Goal: Transaction & Acquisition: Obtain resource

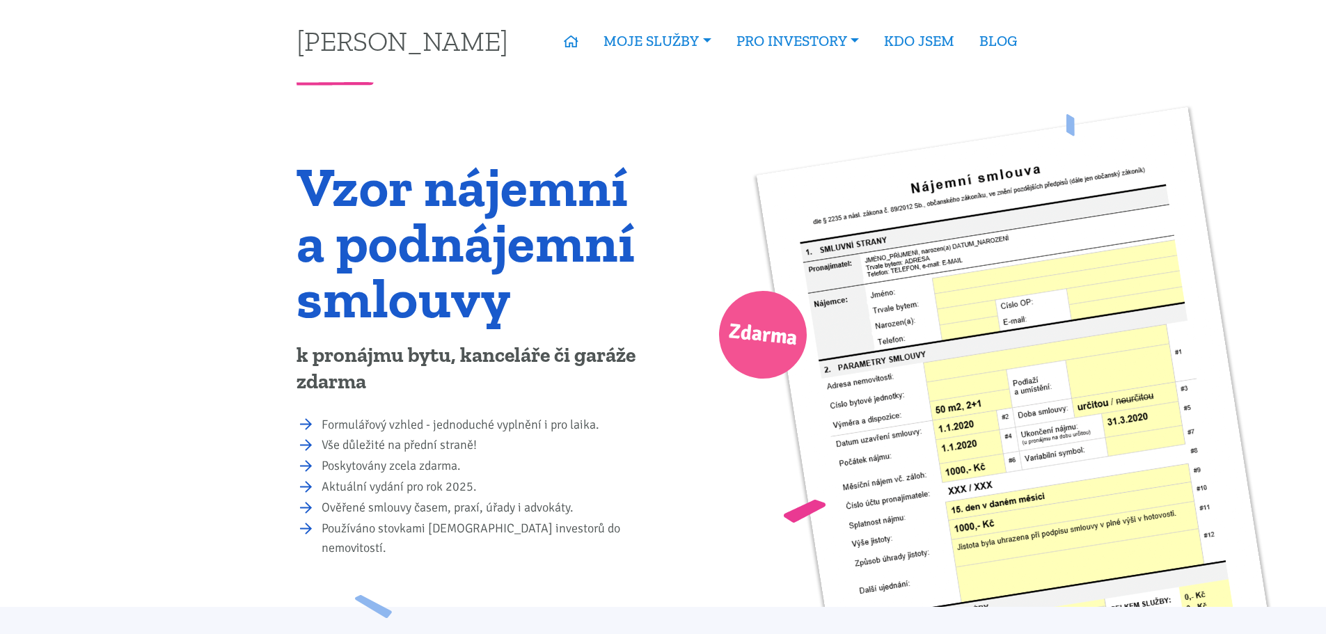
drag, startPoint x: 623, startPoint y: 455, endPoint x: 646, endPoint y: 380, distance: 78.4
click at [547, 424] on ul "Formulářový vzhled - jednoduché vyplnění i pro laika. Vše důležité na přední st…" at bounding box center [474, 486] width 357 height 143
click at [711, 210] on div "Zdarma" at bounding box center [881, 407] width 436 height 642
drag, startPoint x: 711, startPoint y: 210, endPoint x: 667, endPoint y: 198, distance: 46.3
click at [667, 198] on div "Zdarma" at bounding box center [881, 407] width 436 height 642
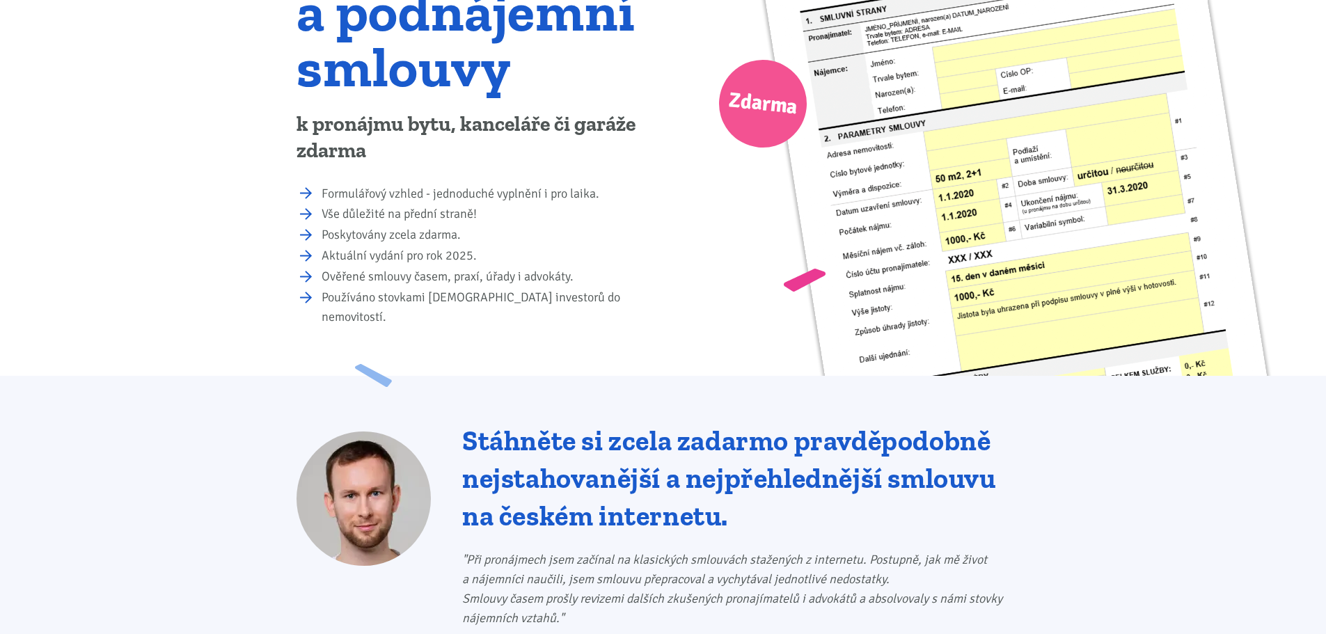
scroll to position [232, 0]
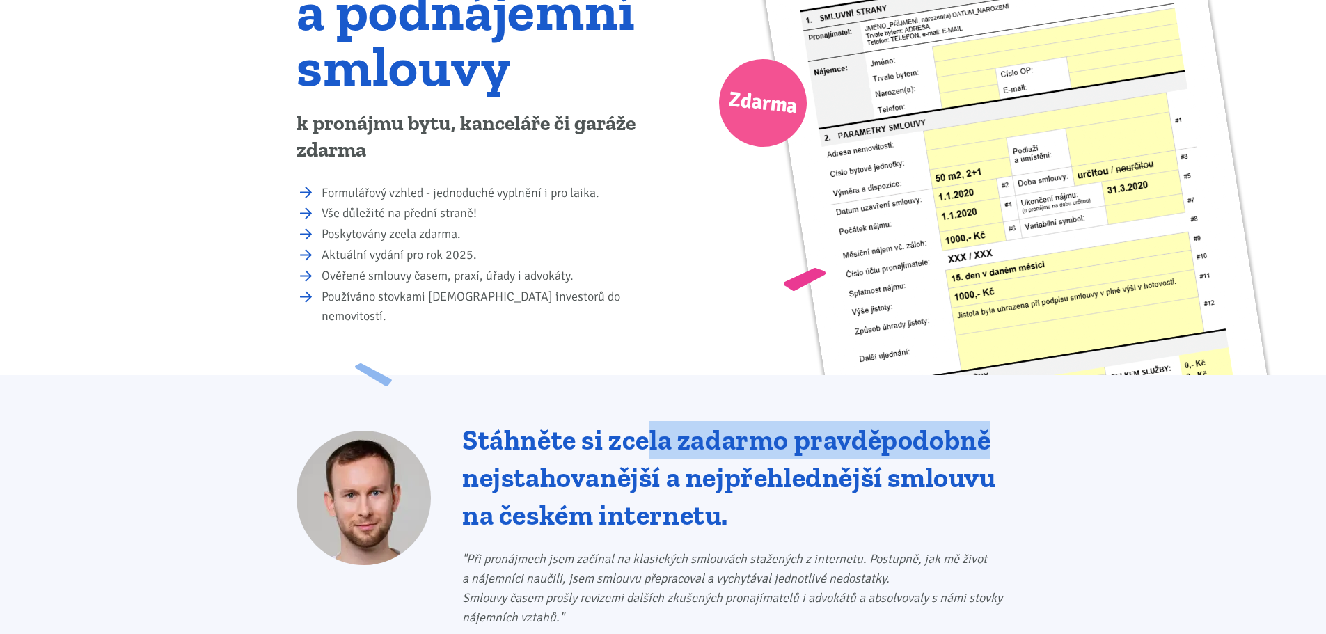
drag, startPoint x: 651, startPoint y: 356, endPoint x: 1007, endPoint y: 392, distance: 358.1
click at [1007, 392] on div "Stáhněte si zcela zadarmo pravděpodobně nejstahovanější a nejpřehlednější smlou…" at bounding box center [663, 565] width 1326 height 380
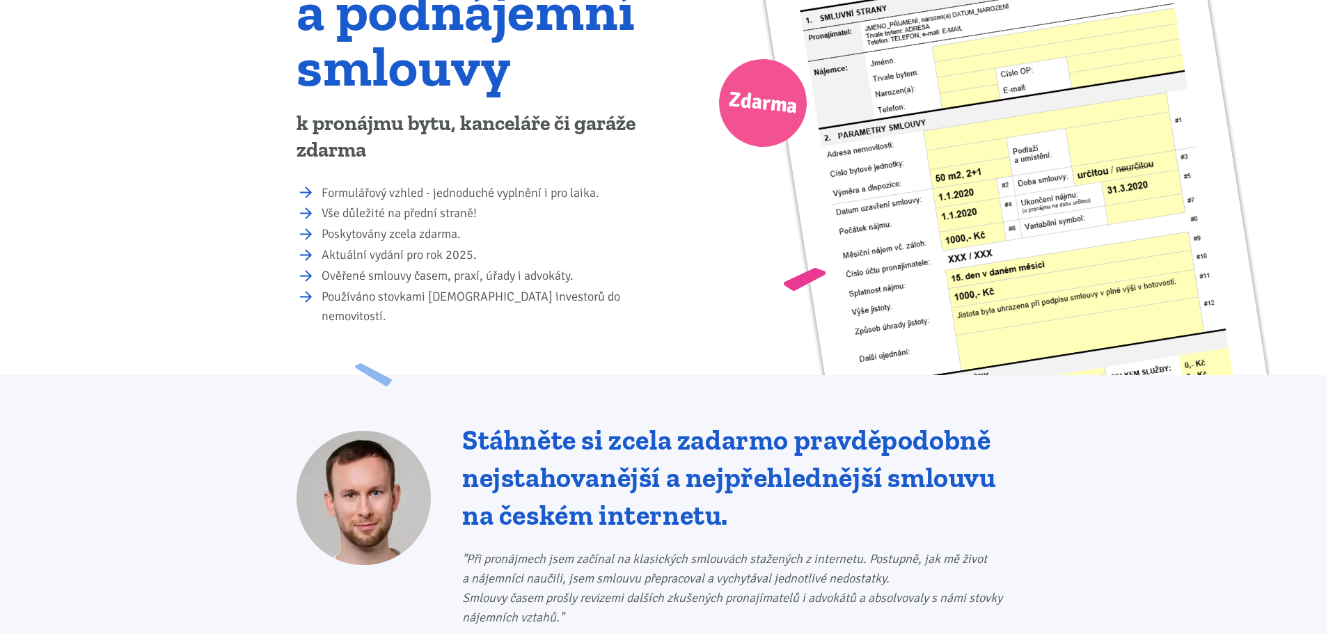
click at [1088, 459] on div "Stáhněte si zcela zadarmo pravděpodobně nejstahovanější a nejpřehlednější smlou…" at bounding box center [663, 565] width 1326 height 380
drag, startPoint x: 354, startPoint y: 607, endPoint x: 299, endPoint y: 605, distance: 55.7
click at [301, 607] on div at bounding box center [363, 583] width 134 height 305
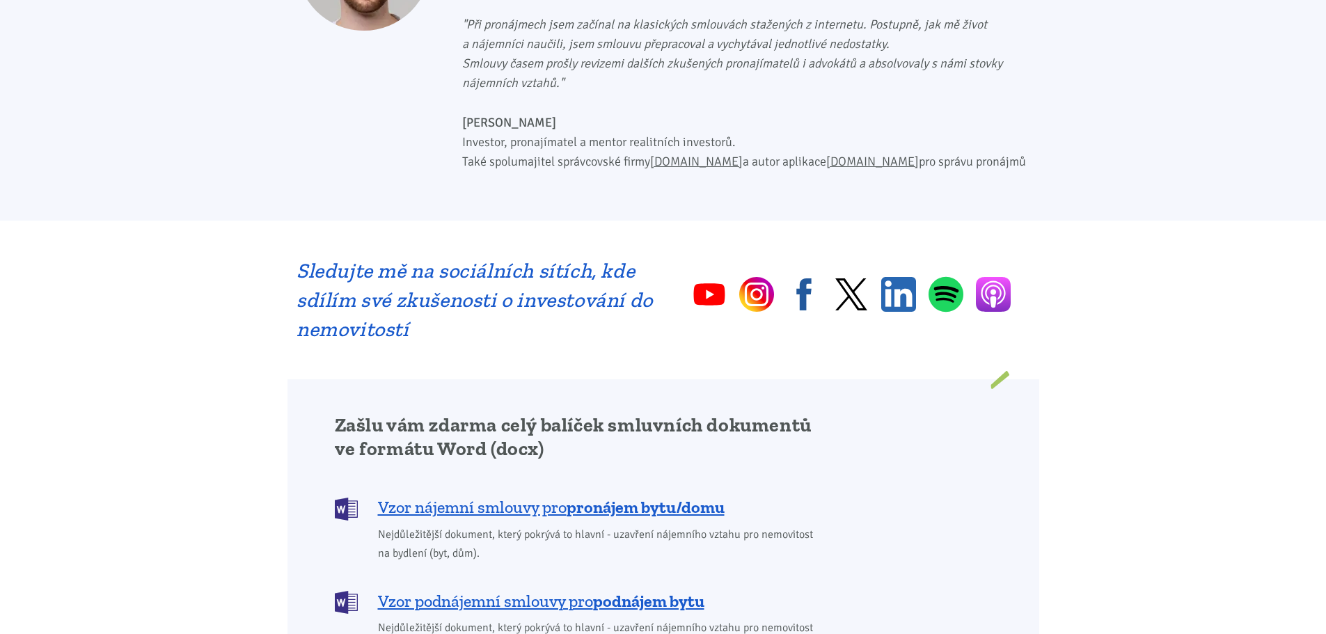
scroll to position [812, 0]
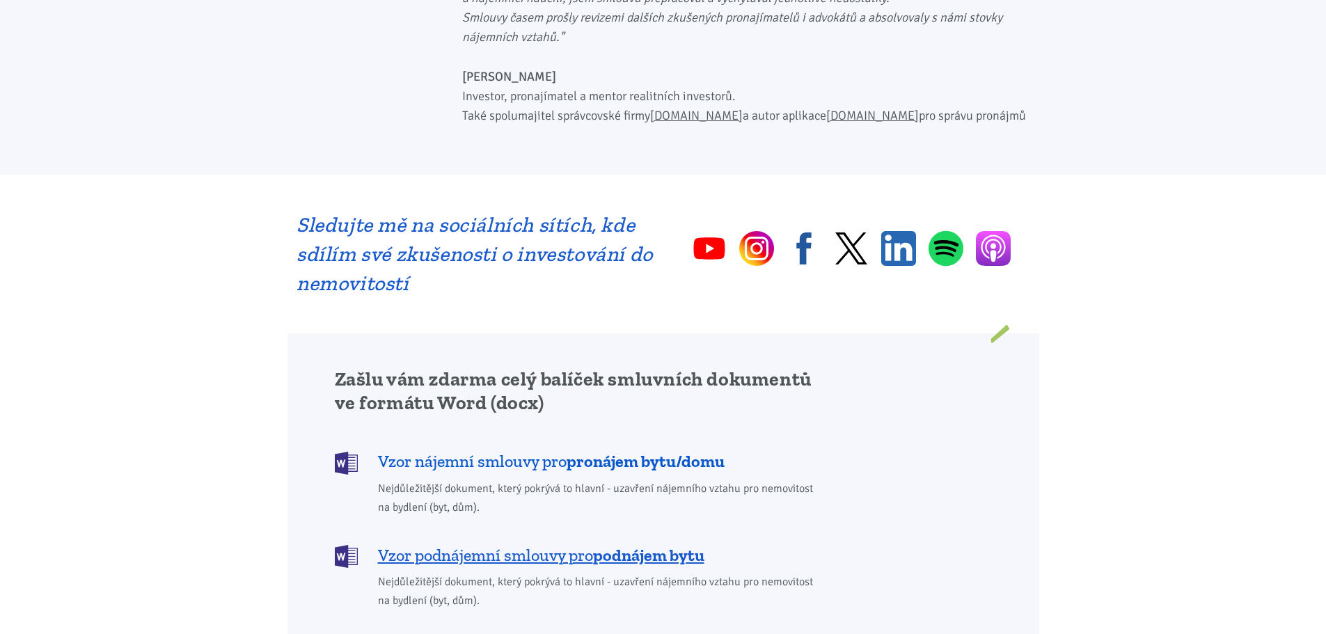
click at [495, 450] on span "Vzor nájemní smlouvy pro pronájem bytu/domu" at bounding box center [551, 461] width 347 height 22
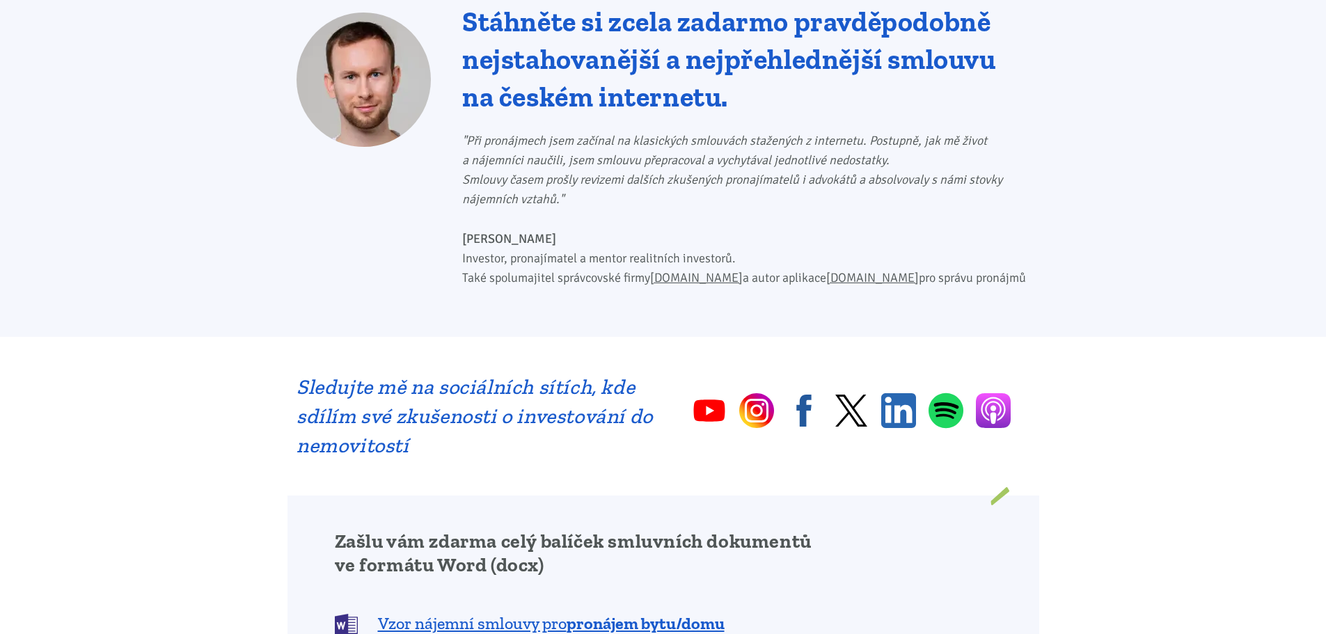
scroll to position [696, 0]
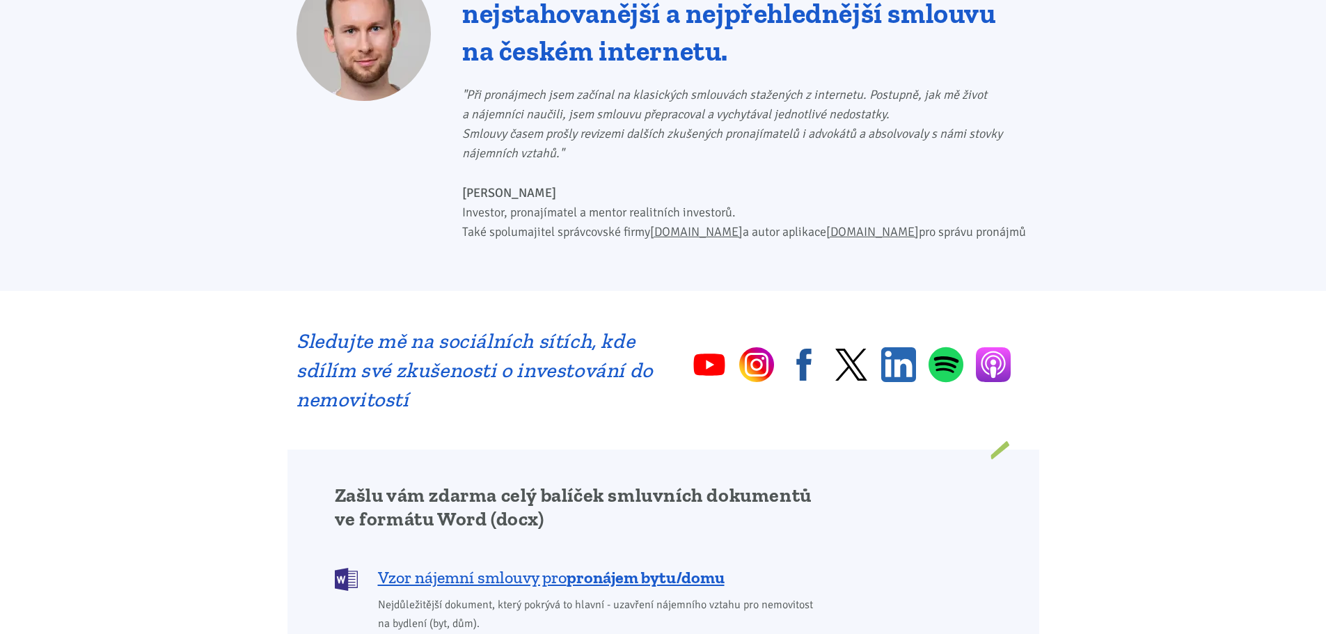
click at [706, 347] on img at bounding box center [709, 364] width 35 height 35
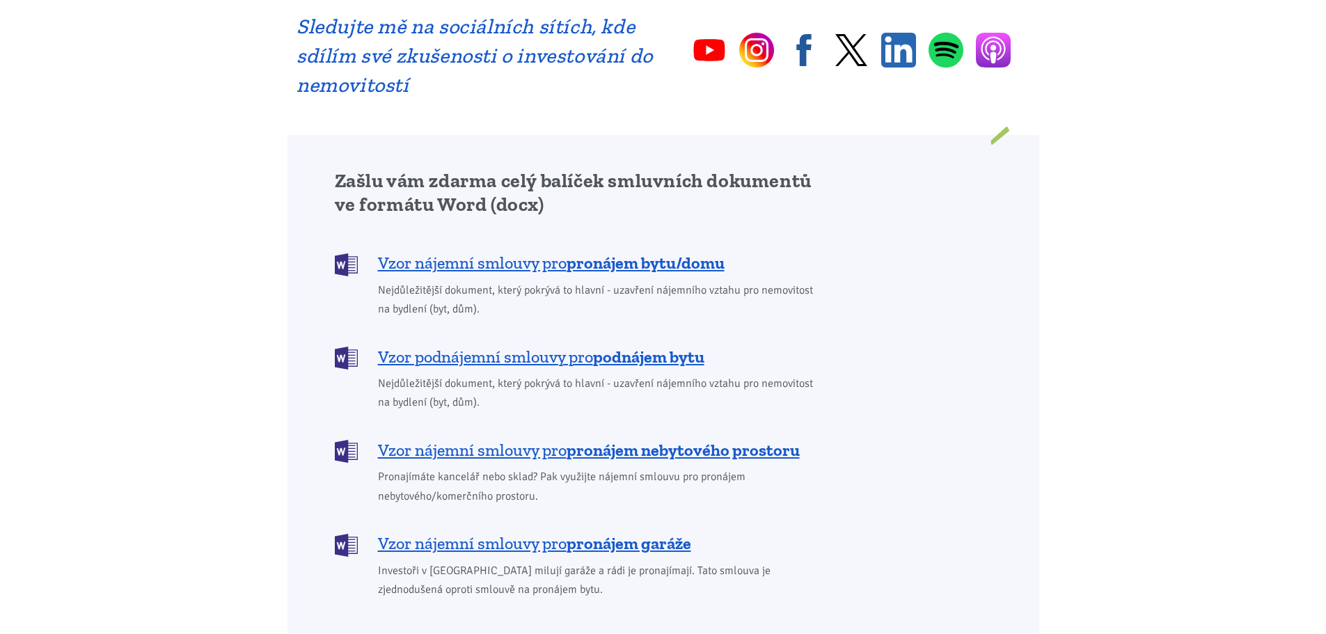
scroll to position [1044, 0]
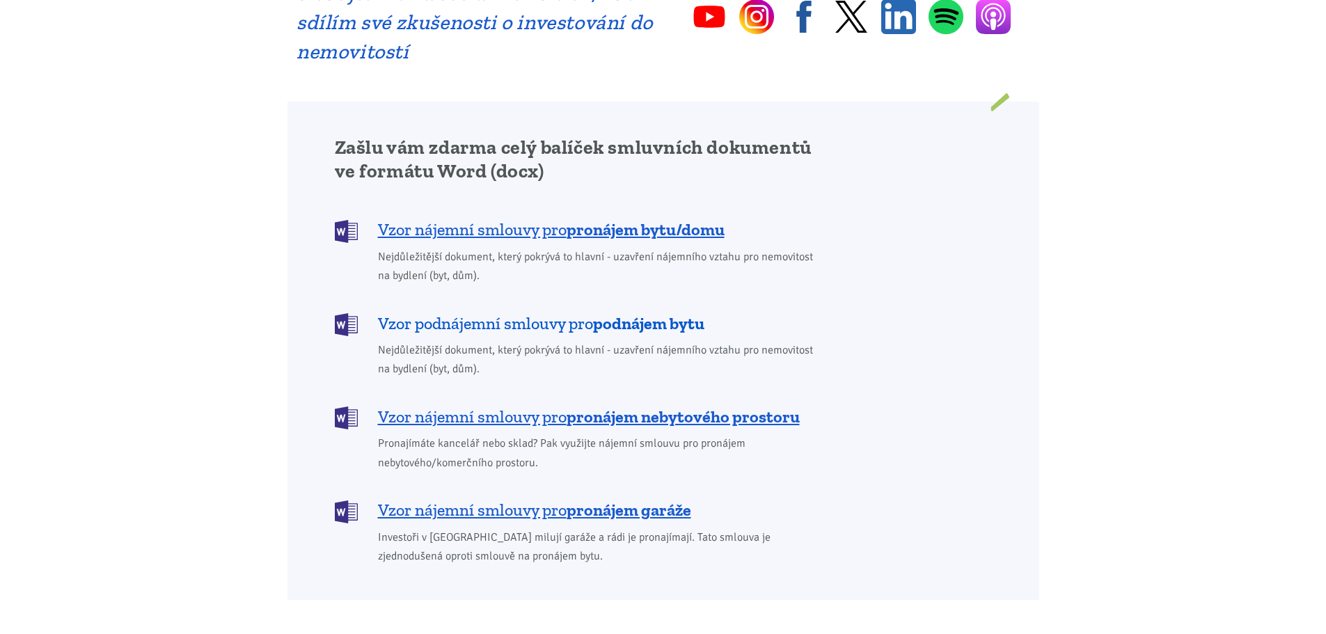
click at [491, 312] on span "Vzor podnájemní smlouvy pro podnájem bytu" at bounding box center [541, 323] width 326 height 22
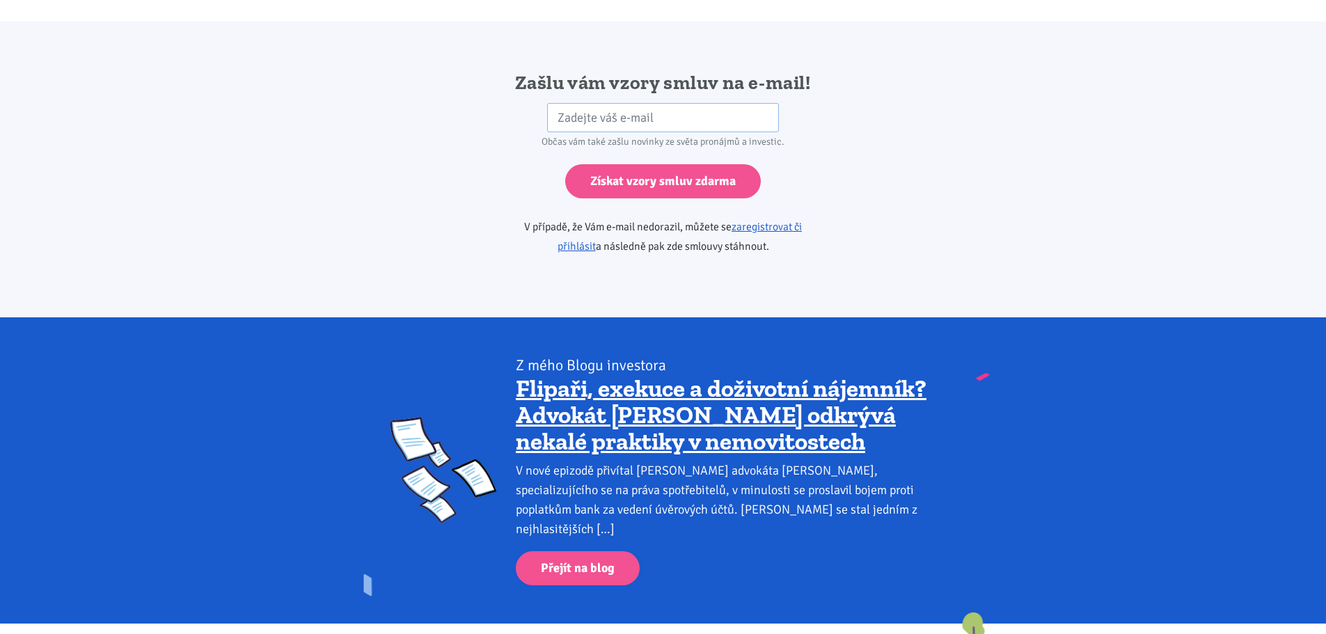
scroll to position [2324, 0]
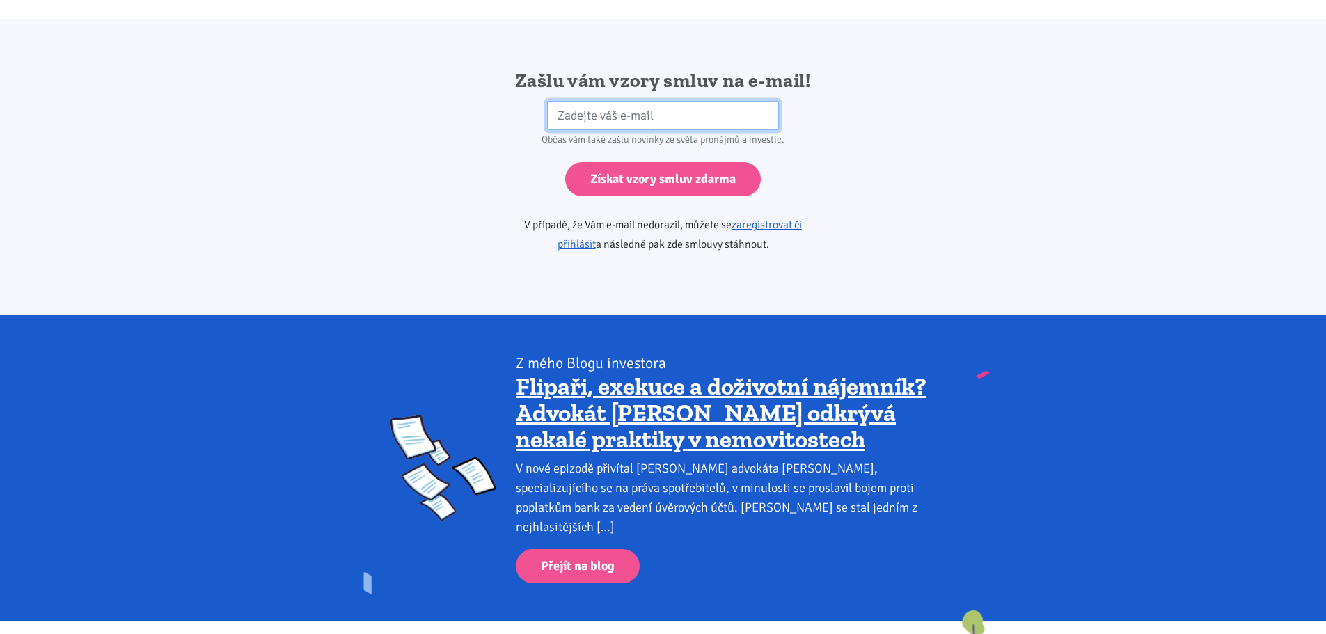
click at [555, 101] on input "email" at bounding box center [663, 116] width 232 height 30
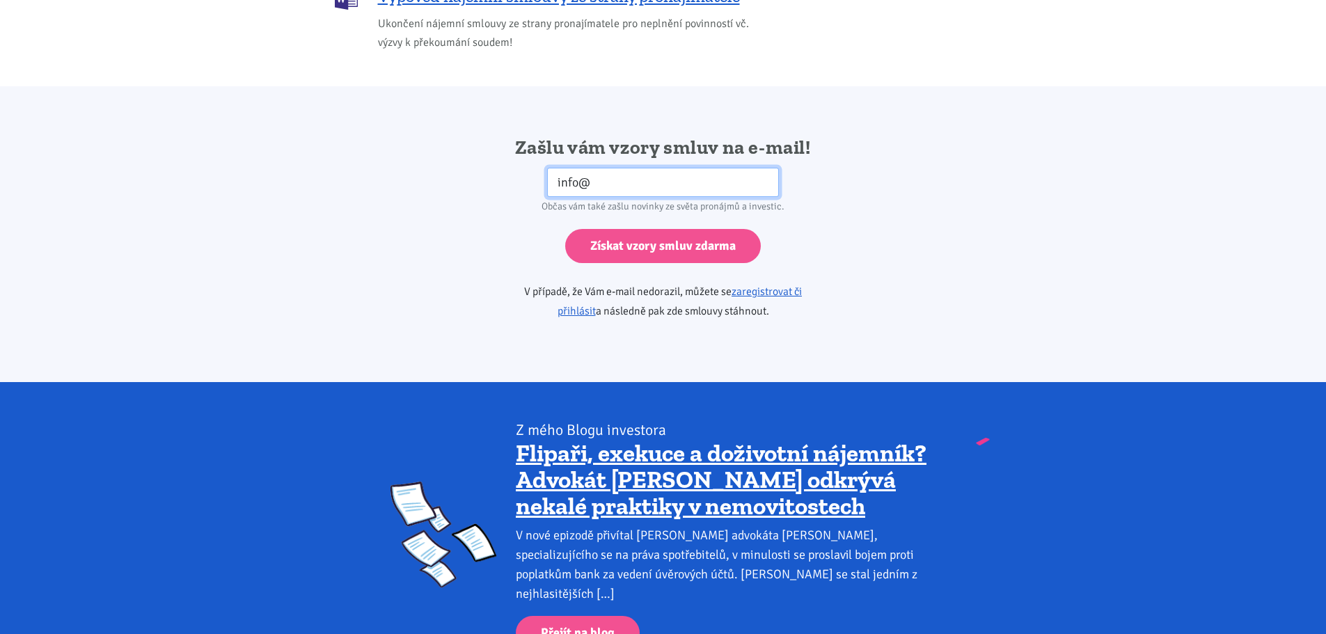
scroll to position [2208, 0]
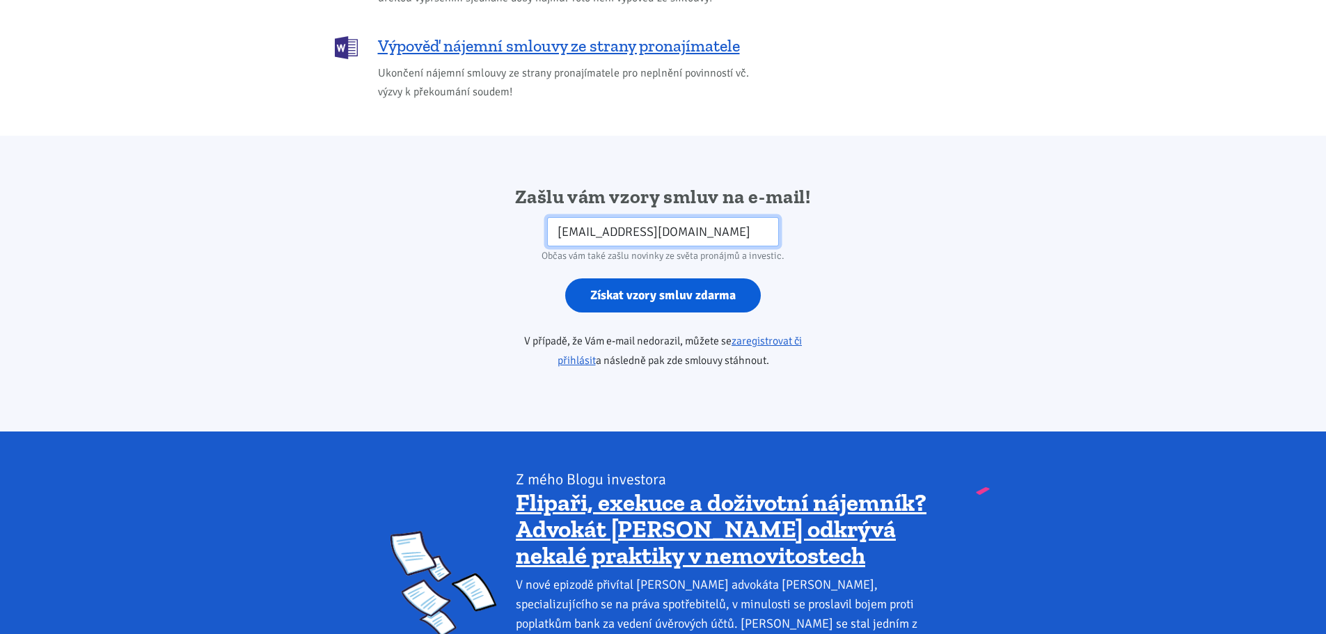
type input "[EMAIL_ADDRESS][DOMAIN_NAME]"
click at [646, 278] on input "Získat vzory smluv zdarma" at bounding box center [663, 295] width 196 height 34
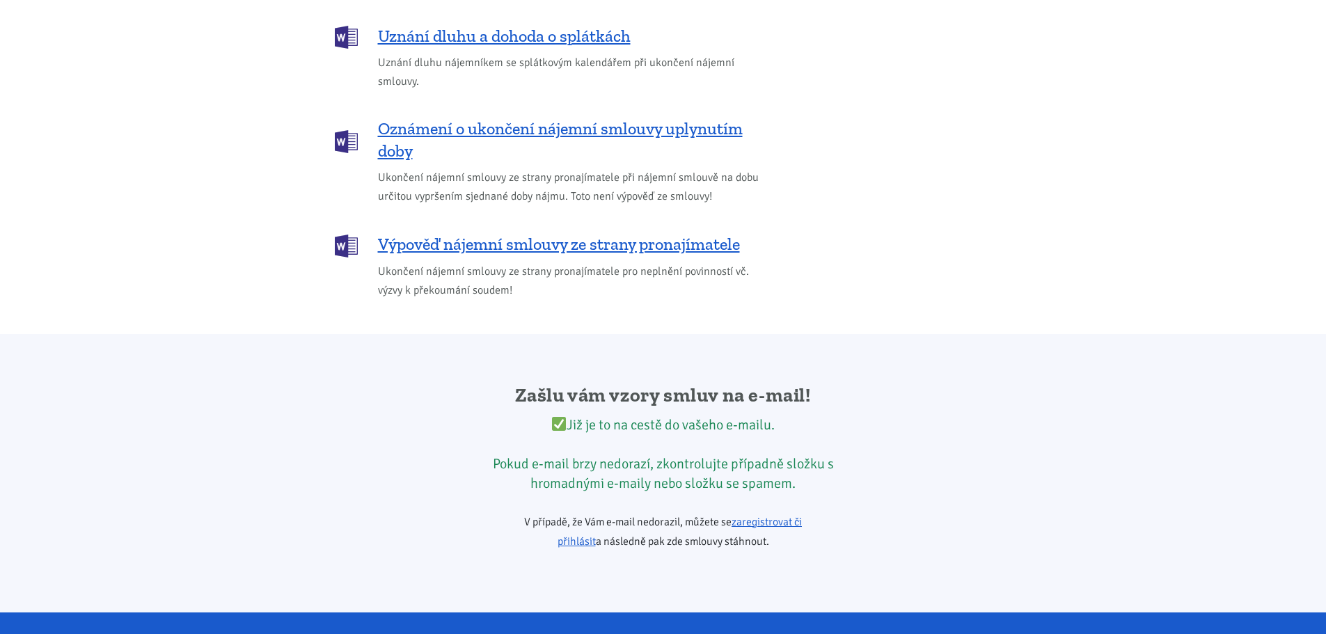
scroll to position [2126, 0]
